Goal: Information Seeking & Learning: Learn about a topic

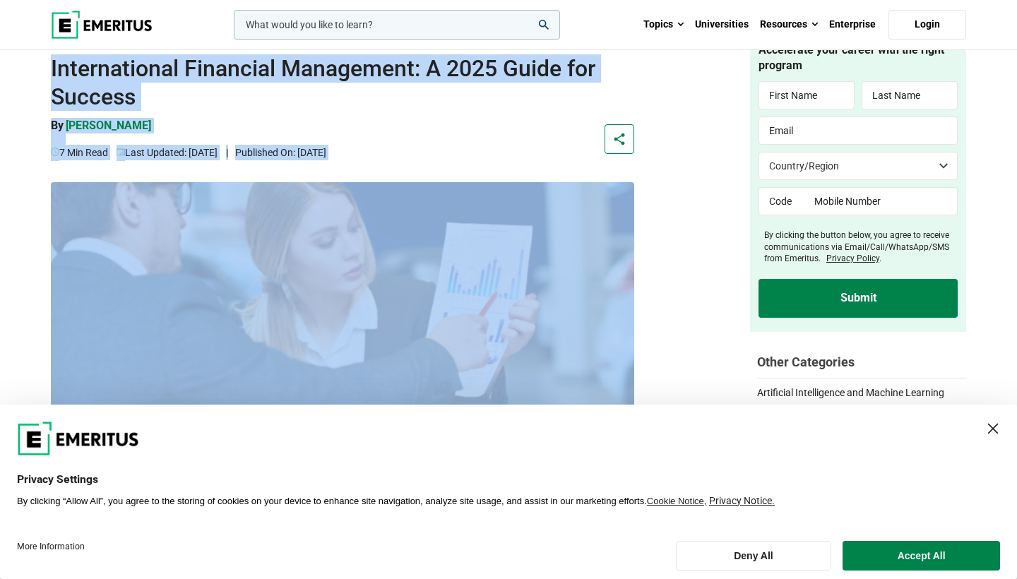
drag, startPoint x: 277, startPoint y: 144, endPoint x: 162, endPoint y: 86, distance: 128.2
copy div "/ International Financial Management: A 2025 Guide for Success International Fi…"
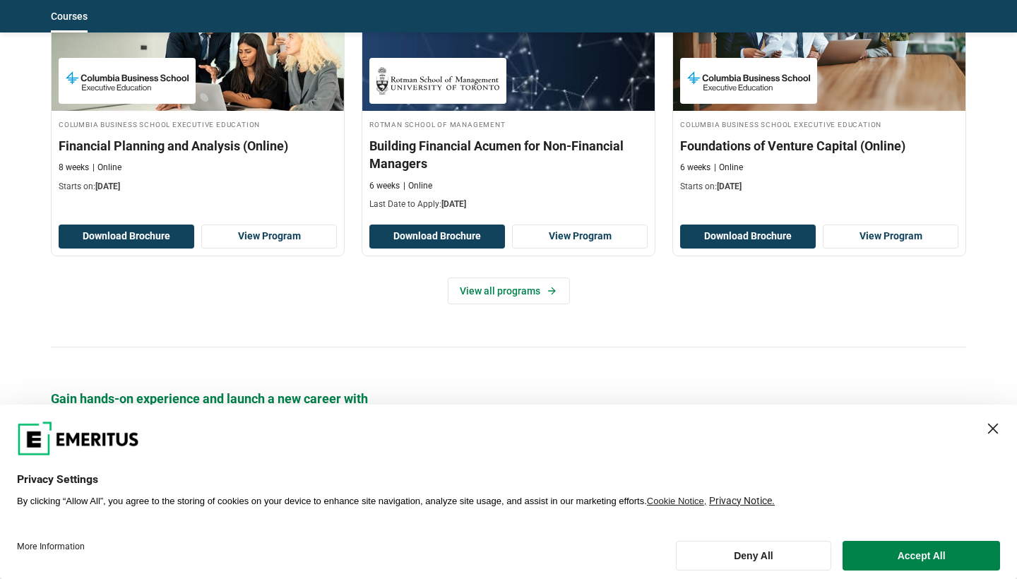
scroll to position [1336, 0]
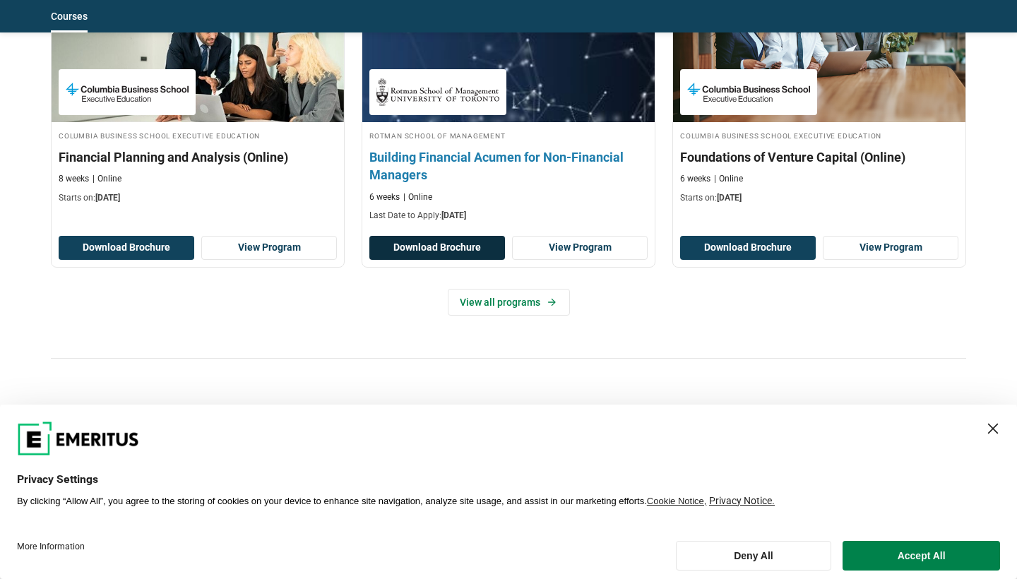
click at [479, 237] on button "Download Brochure" at bounding box center [437, 248] width 136 height 24
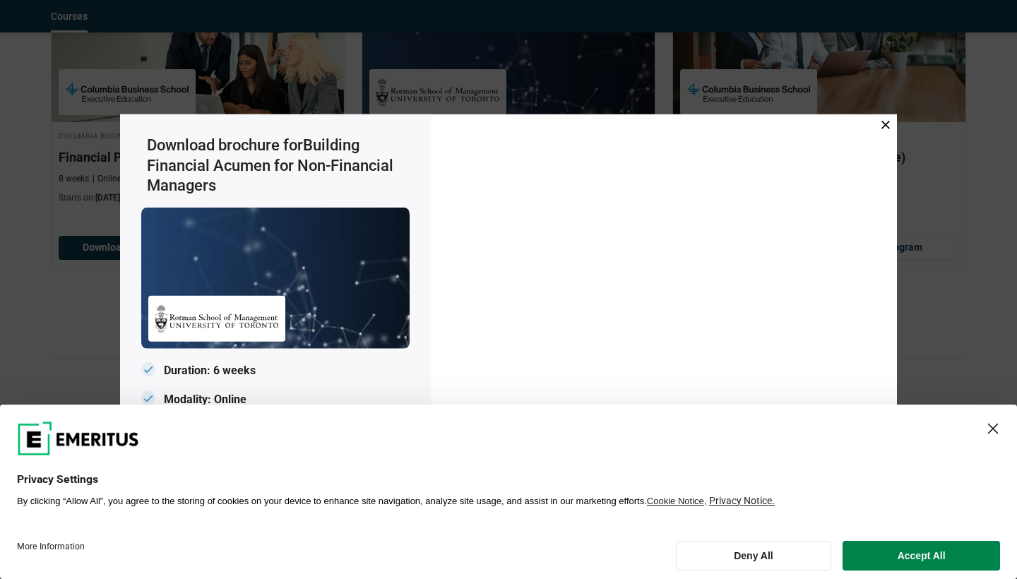
click at [948, 557] on button "Accept All" at bounding box center [920, 556] width 157 height 30
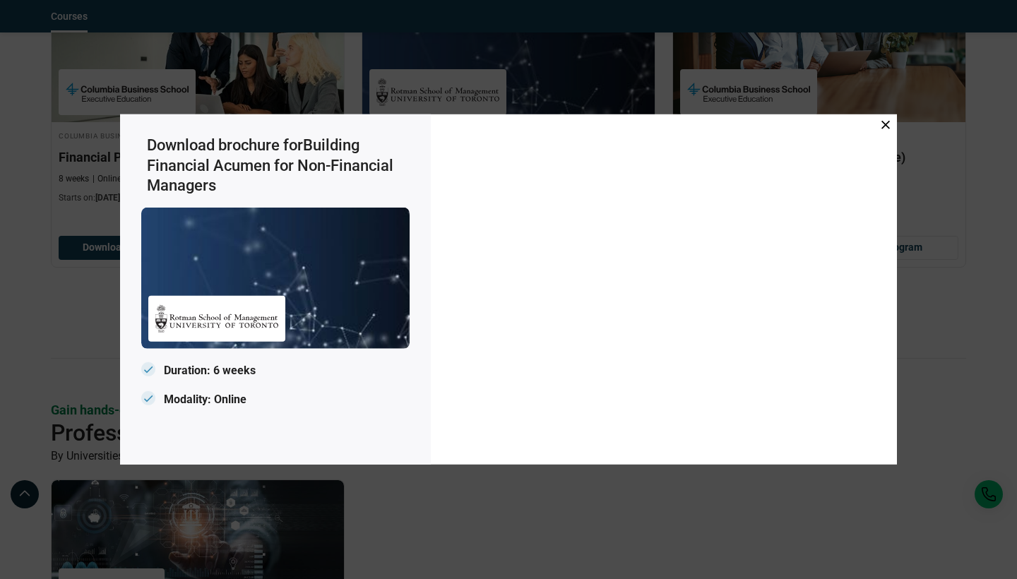
click at [885, 121] on icon at bounding box center [885, 125] width 8 height 8
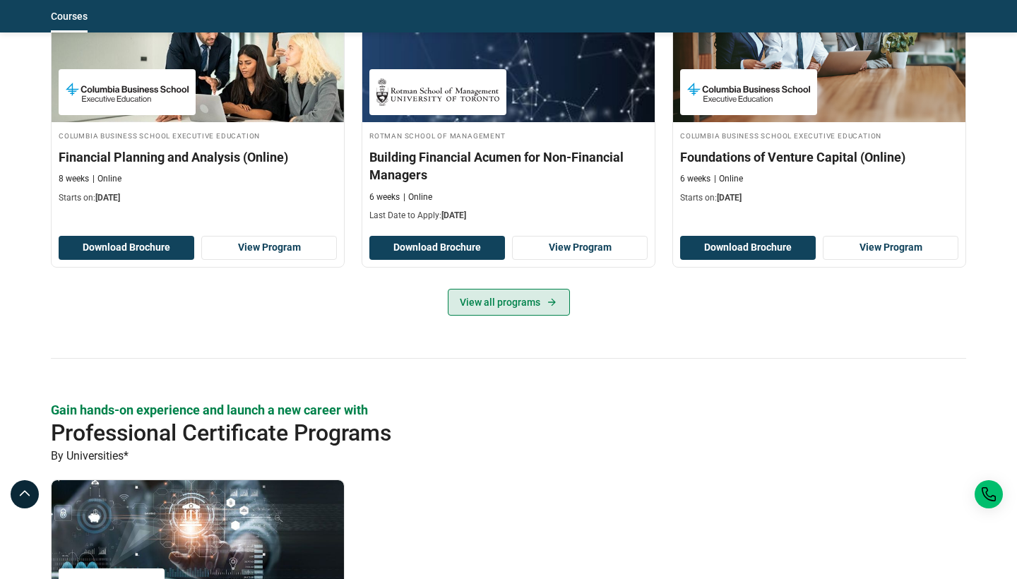
click at [537, 294] on link "View all programs" at bounding box center [509, 302] width 122 height 27
